Goal: Task Accomplishment & Management: Manage account settings

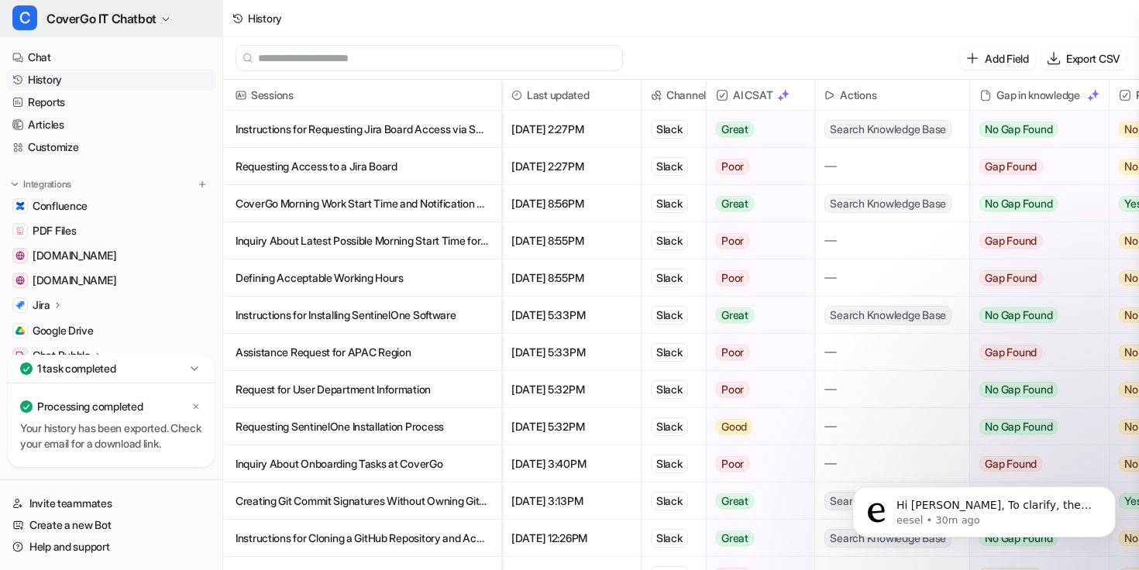
click at [153, 5] on button "C CoverGo IT Chatbot" at bounding box center [111, 18] width 222 height 37
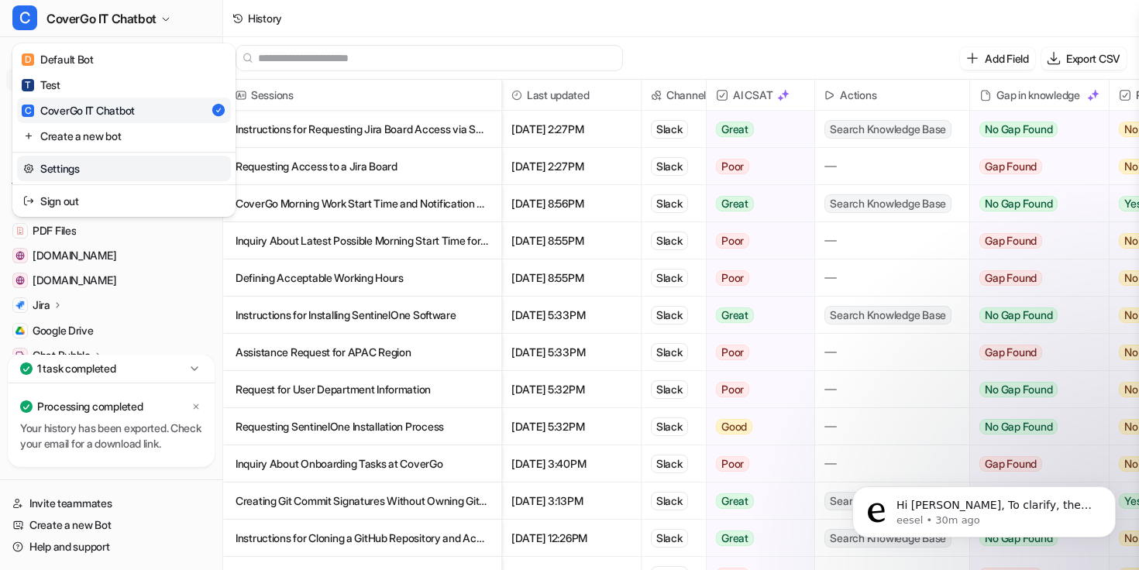
click at [111, 156] on link "Settings" at bounding box center [124, 169] width 214 height 26
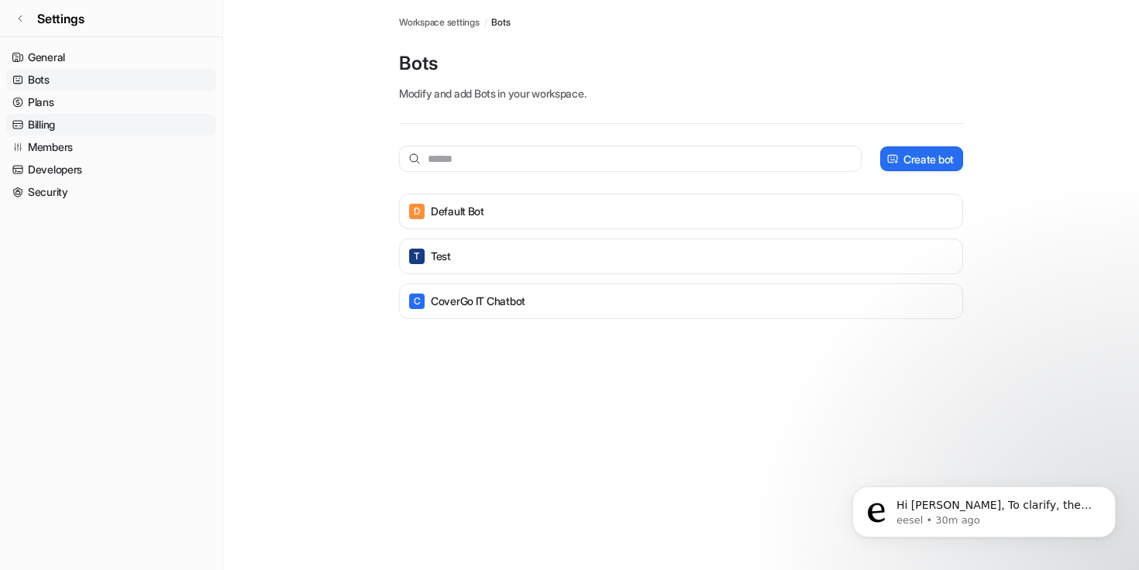
click at [47, 130] on link "Billing" at bounding box center [111, 125] width 210 height 22
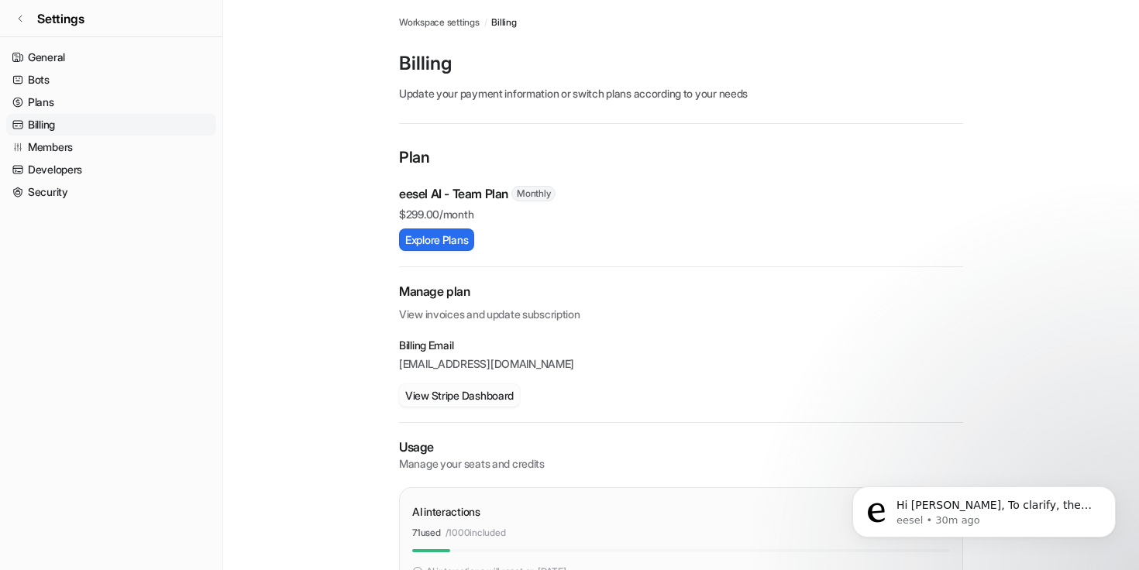
scroll to position [152, 0]
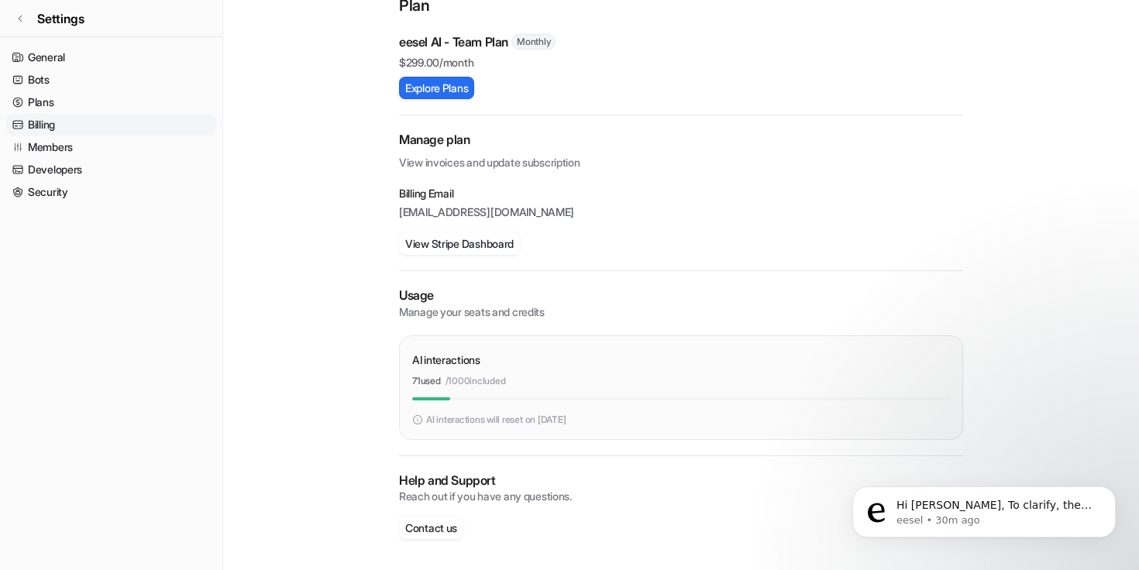
drag, startPoint x: 531, startPoint y: 380, endPoint x: 412, endPoint y: 380, distance: 118.5
click at [412, 380] on div "71 used / 1000 included" at bounding box center [681, 381] width 538 height 14
copy div "71 used / 1000 included"
click at [20, 17] on icon at bounding box center [19, 18] width 9 height 9
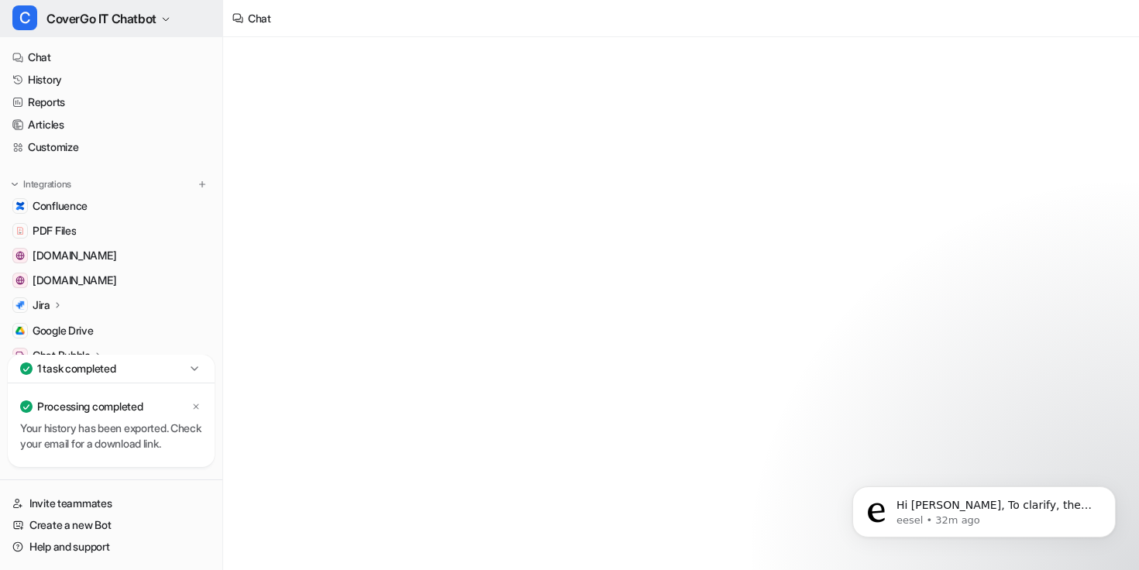
click at [114, 19] on span "CoverGo IT Chatbot" at bounding box center [101, 19] width 110 height 22
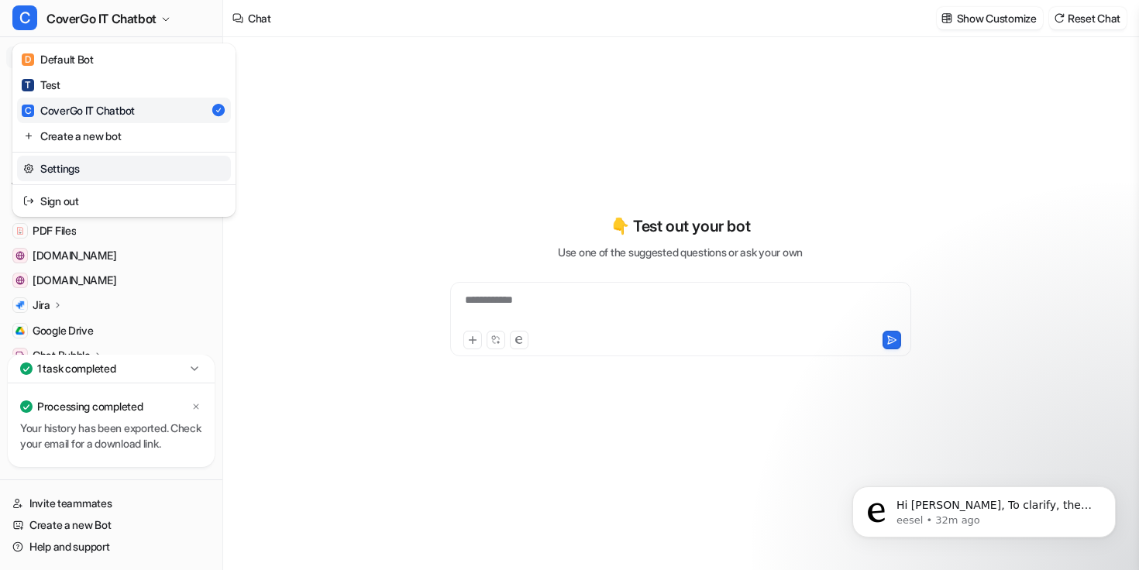
click at [92, 161] on link "Settings" at bounding box center [124, 169] width 214 height 26
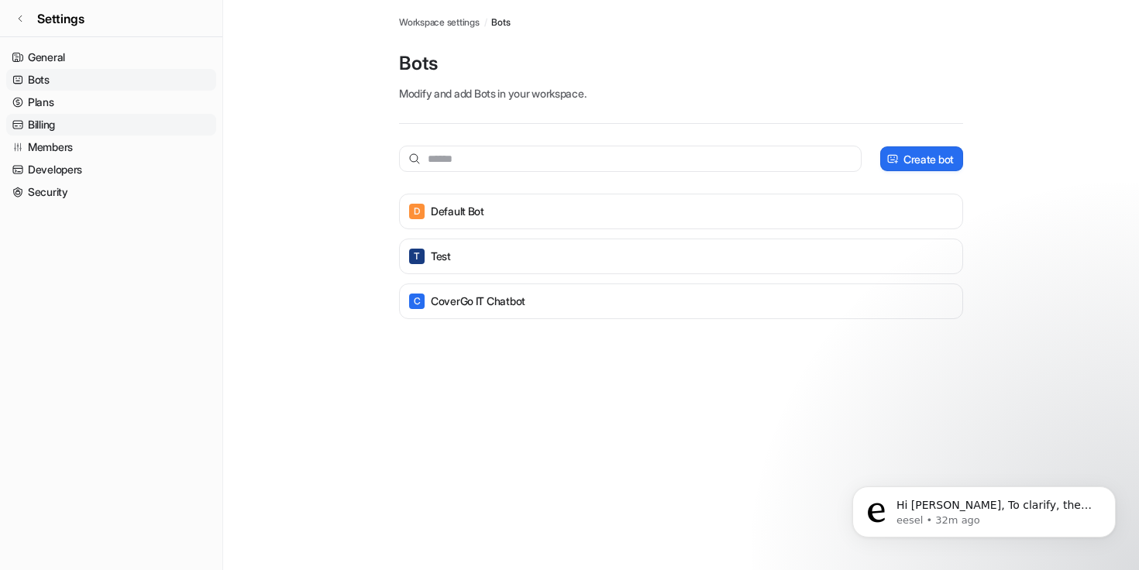
click at [64, 130] on link "Billing" at bounding box center [111, 125] width 210 height 22
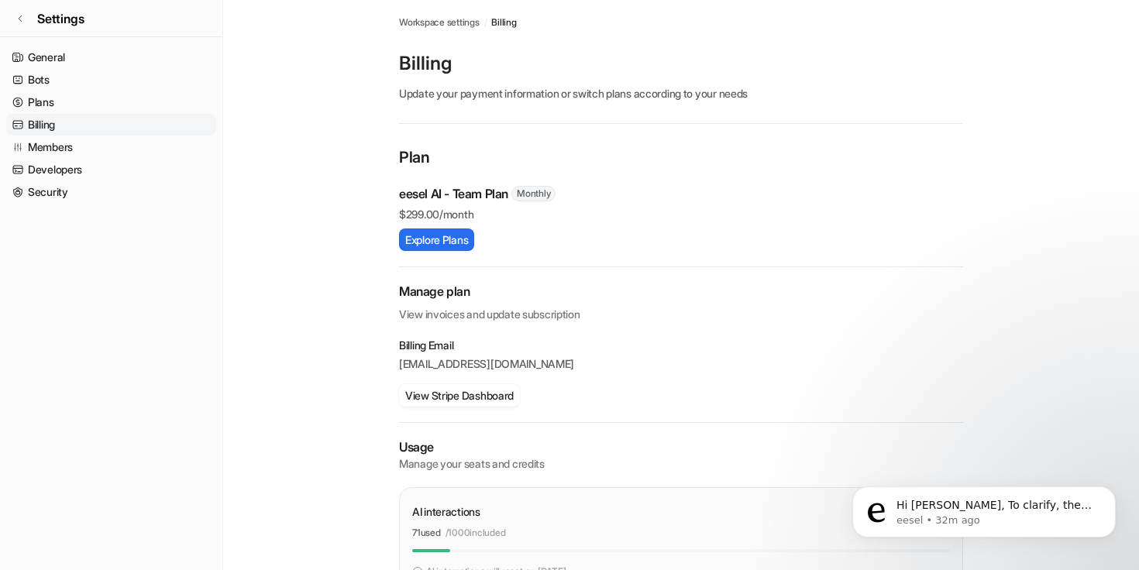
click at [61, 116] on link "Billing" at bounding box center [111, 125] width 210 height 22
click at [60, 102] on link "Plans" at bounding box center [111, 102] width 210 height 22
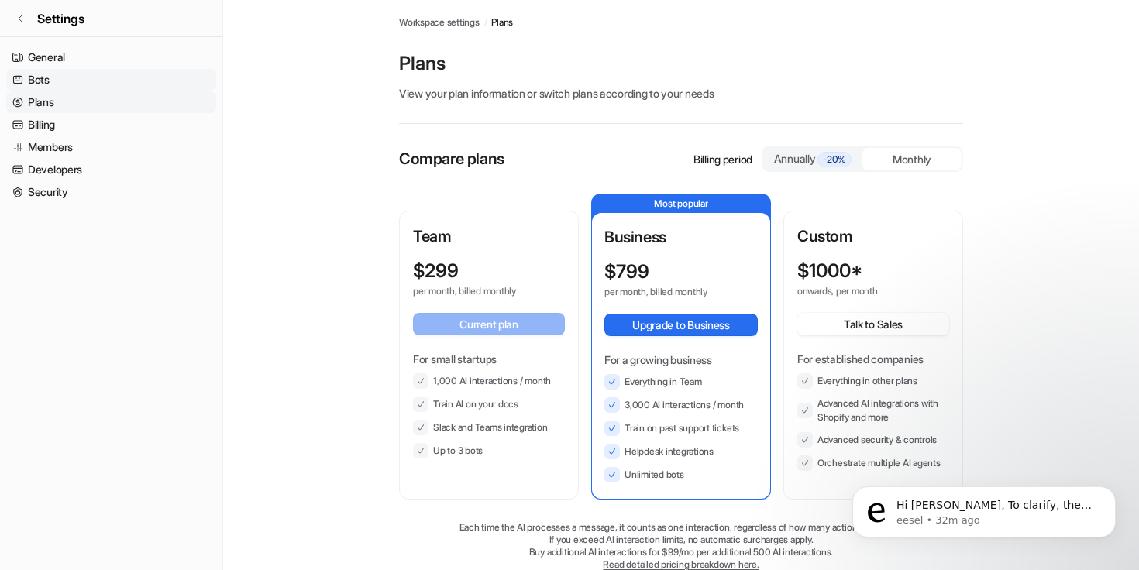
click at [57, 81] on link "Bots" at bounding box center [111, 80] width 210 height 22
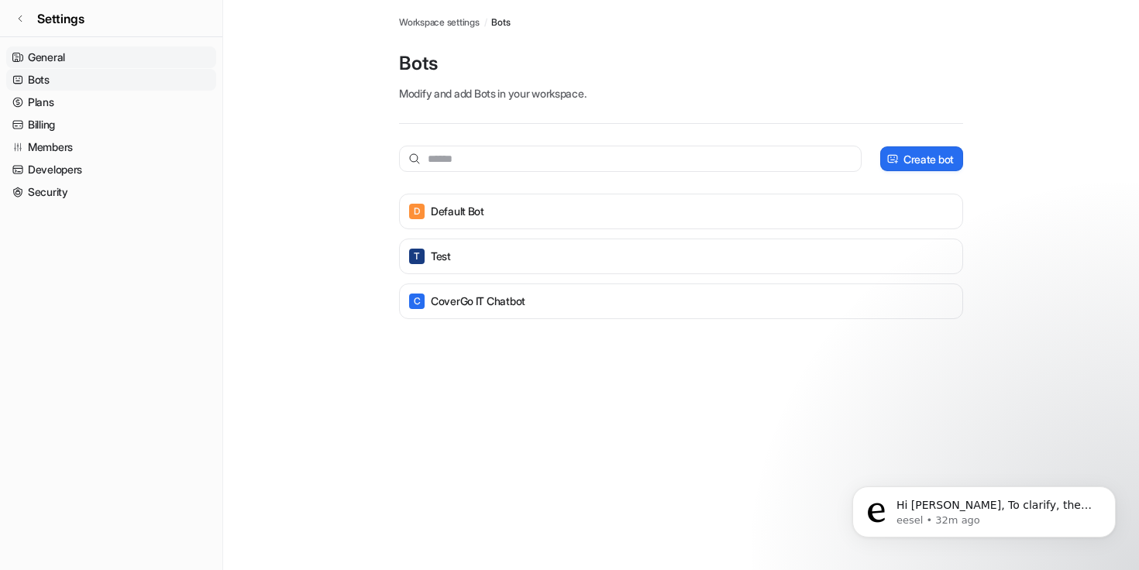
click at [60, 53] on link "General" at bounding box center [111, 57] width 210 height 22
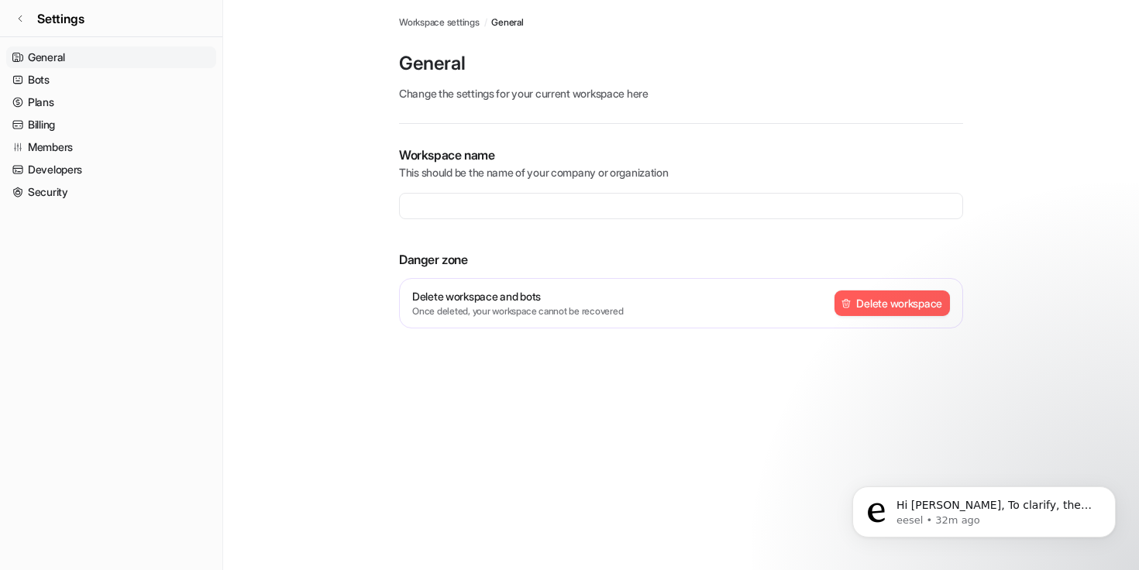
type input "*******"
click at [18, 15] on icon at bounding box center [19, 18] width 9 height 9
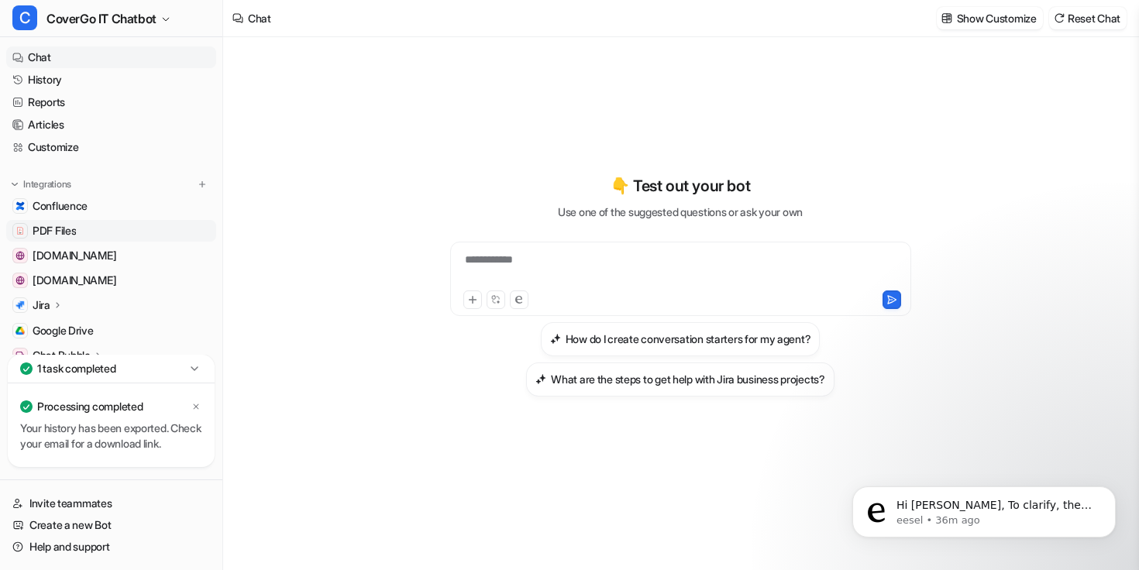
click at [83, 230] on link "PDF Files" at bounding box center [111, 231] width 210 height 22
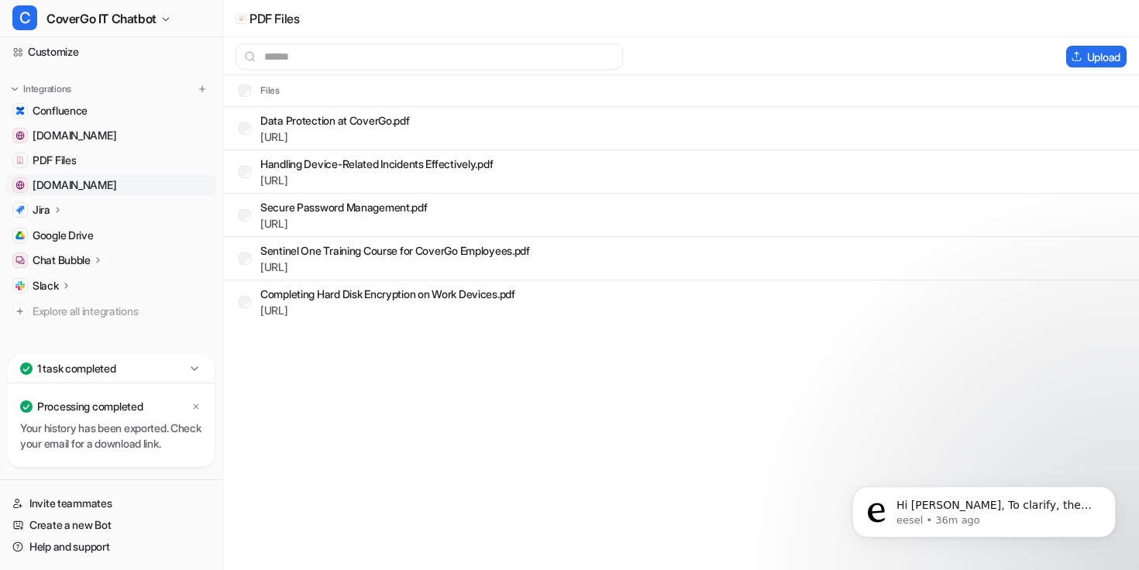
scroll to position [119, 0]
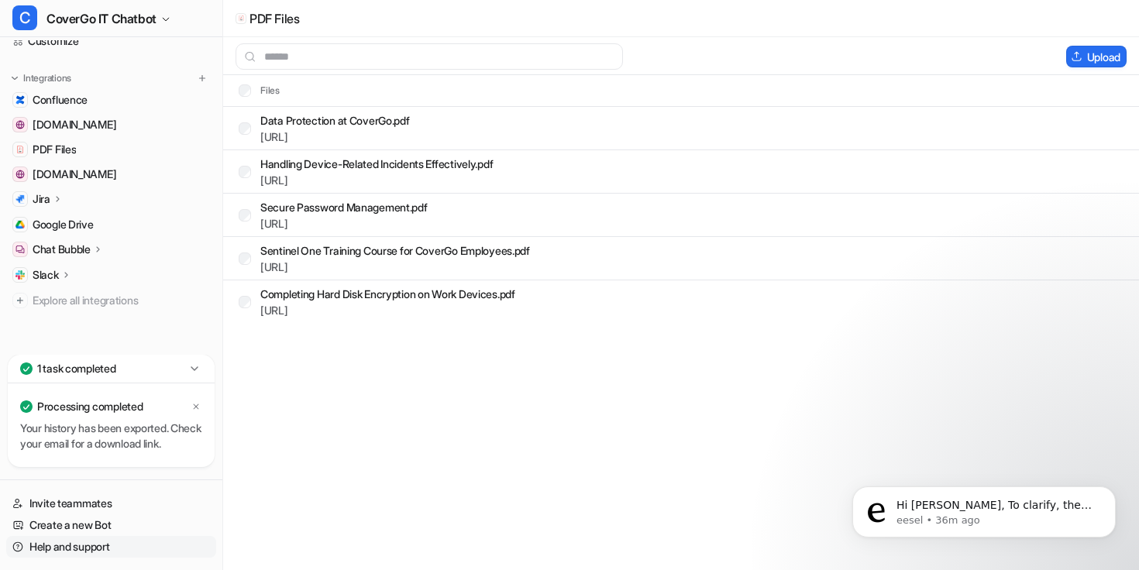
click at [63, 552] on link "Help and support" at bounding box center [111, 547] width 210 height 22
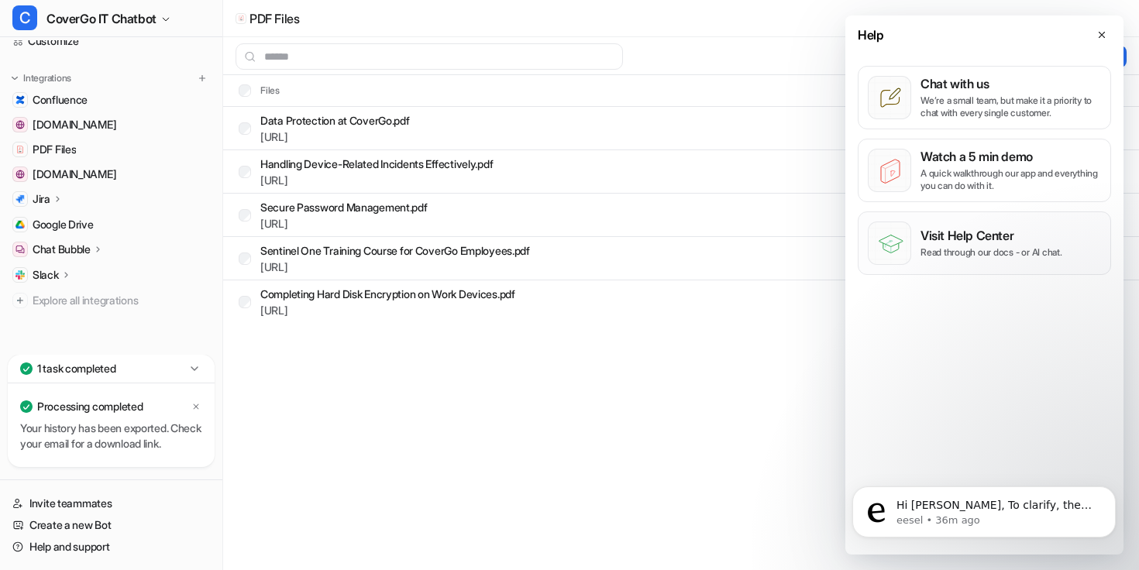
click at [1009, 253] on p "Read through our docs - or AI chat." at bounding box center [991, 252] width 142 height 12
click at [1094, 43] on div "Help" at bounding box center [984, 34] width 278 height 38
click at [1095, 43] on div "Help" at bounding box center [984, 34] width 278 height 38
click at [1099, 39] on icon at bounding box center [1101, 34] width 11 height 11
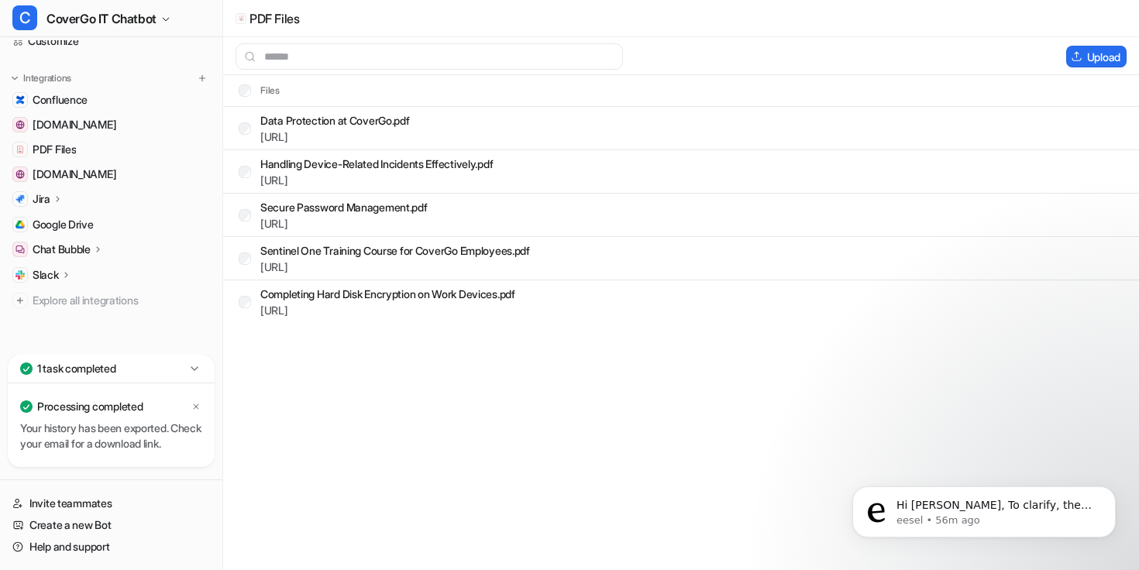
scroll to position [0, 0]
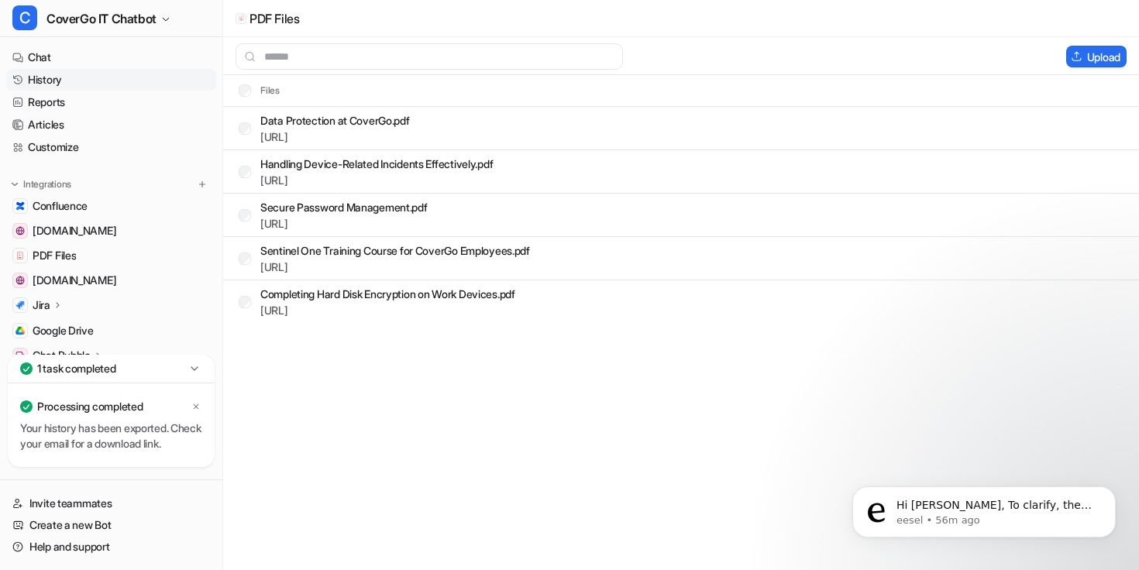
click at [81, 84] on link "History" at bounding box center [111, 80] width 210 height 22
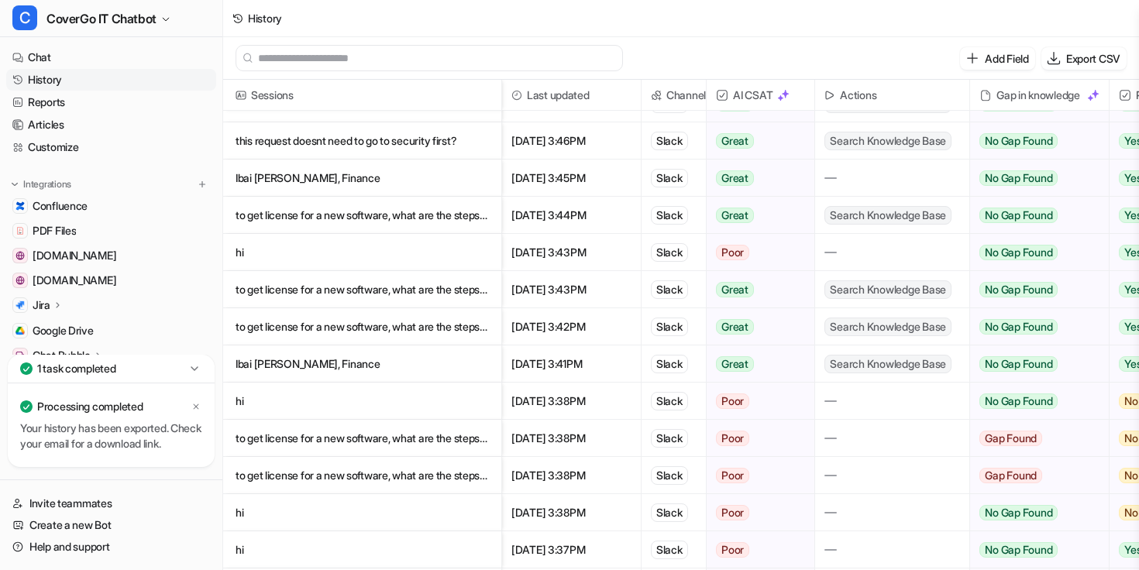
scroll to position [1761, 0]
